Goal: Check status

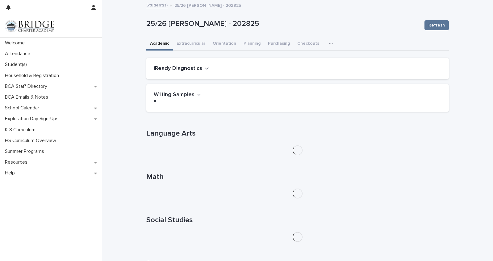
click at [205, 69] on icon "button" at bounding box center [207, 69] width 4 height 6
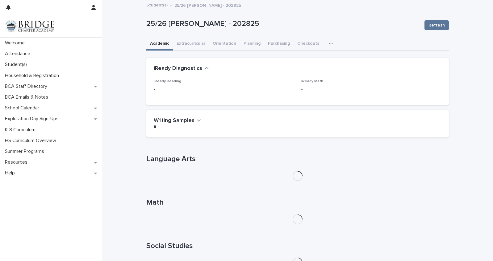
click at [205, 69] on icon "button" at bounding box center [207, 69] width 4 height 6
